Goal: Information Seeking & Learning: Learn about a topic

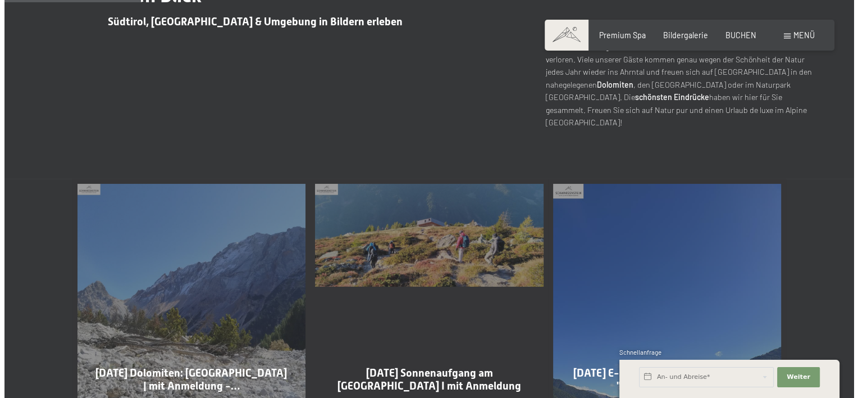
scroll to position [449, 0]
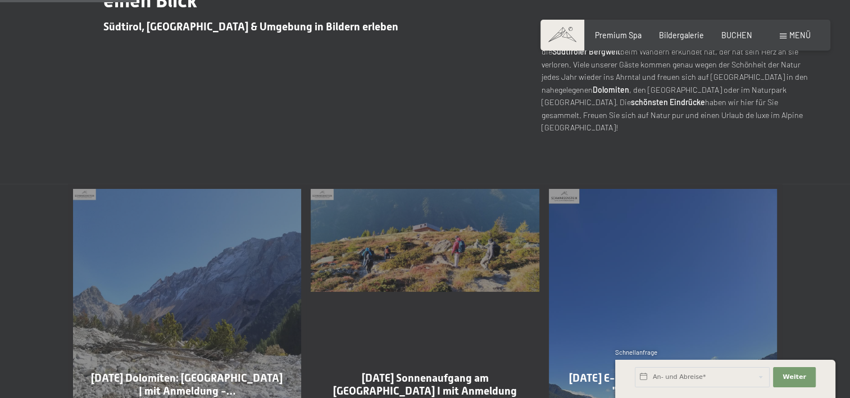
click at [786, 34] on div "Menü" at bounding box center [795, 35] width 31 height 11
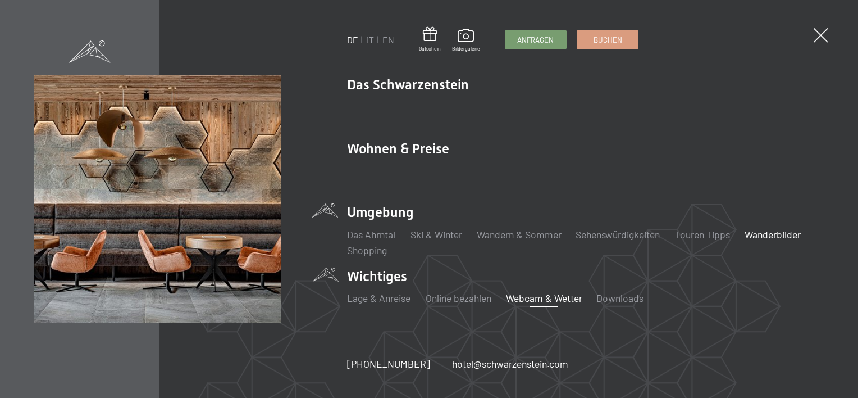
click at [545, 300] on link "Webcam & Wetter" at bounding box center [544, 297] width 76 height 12
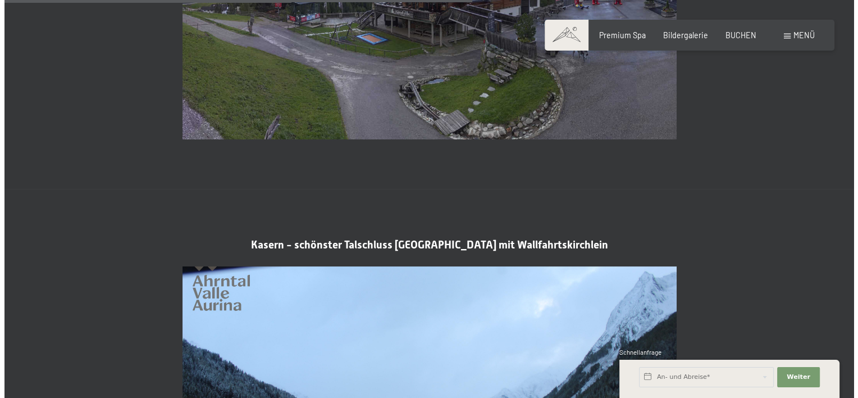
scroll to position [1853, 0]
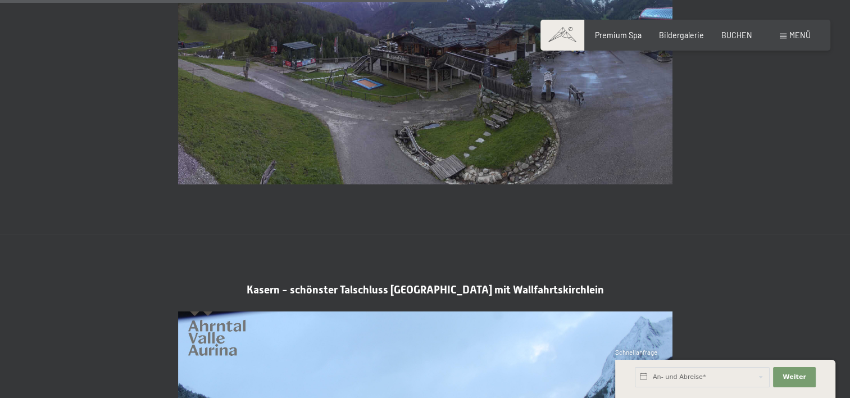
click at [787, 35] on div "Menü" at bounding box center [795, 35] width 31 height 11
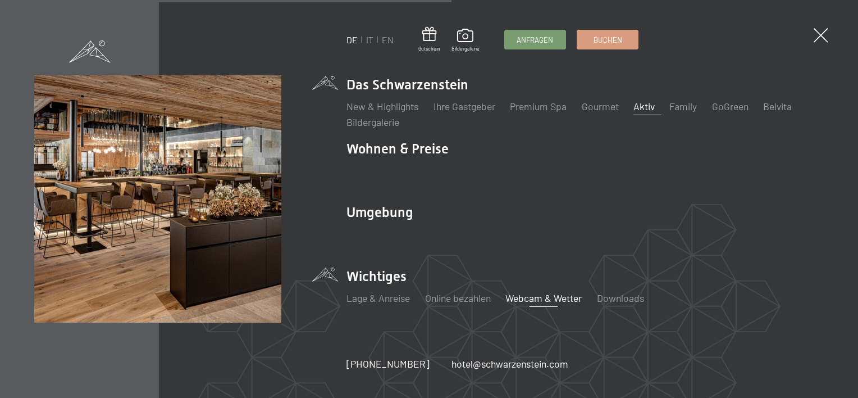
click at [646, 106] on link "Aktiv" at bounding box center [644, 106] width 21 height 12
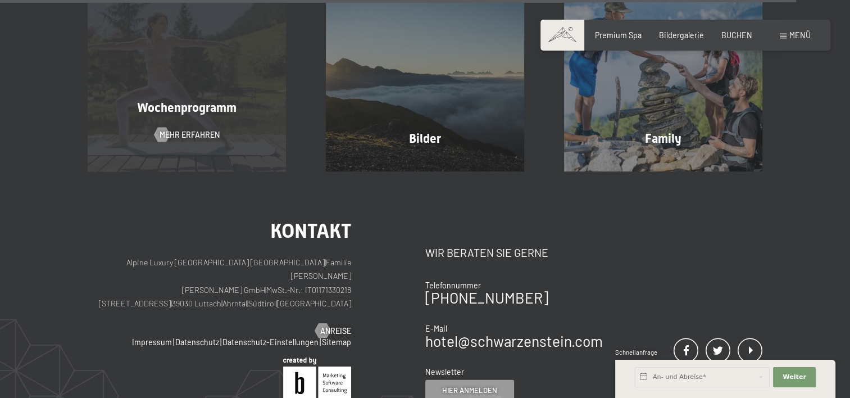
scroll to position [2696, 0]
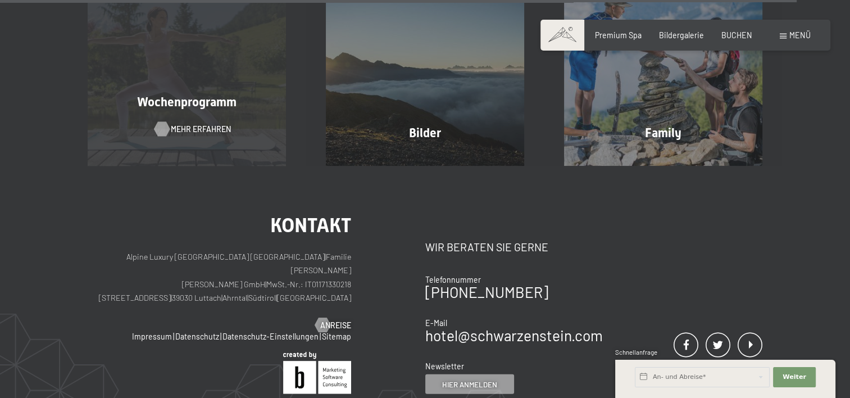
click at [190, 124] on span "Mehr erfahren" at bounding box center [201, 129] width 60 height 11
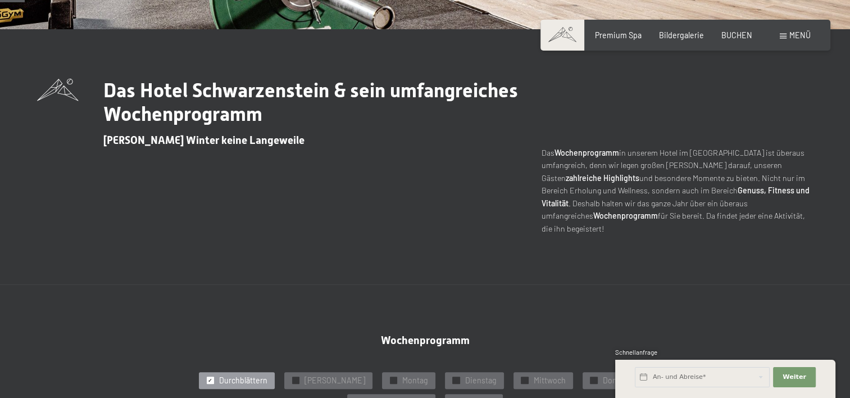
scroll to position [112, 0]
